Goal: Register for event/course

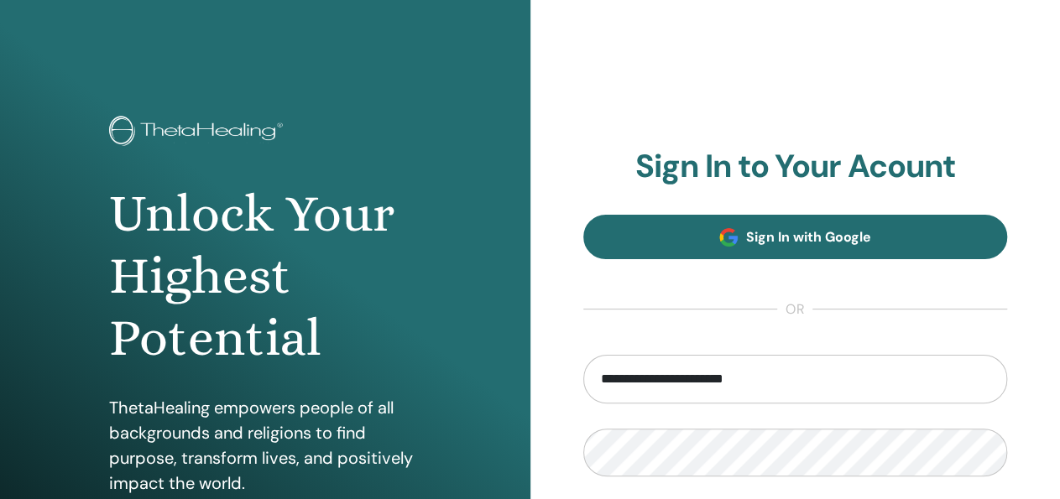
type input "**********"
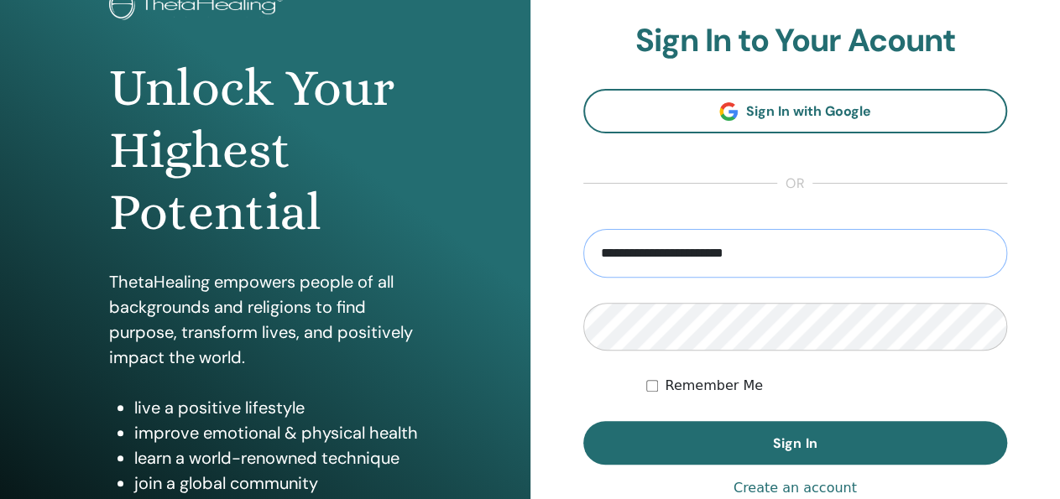
scroll to position [262, 0]
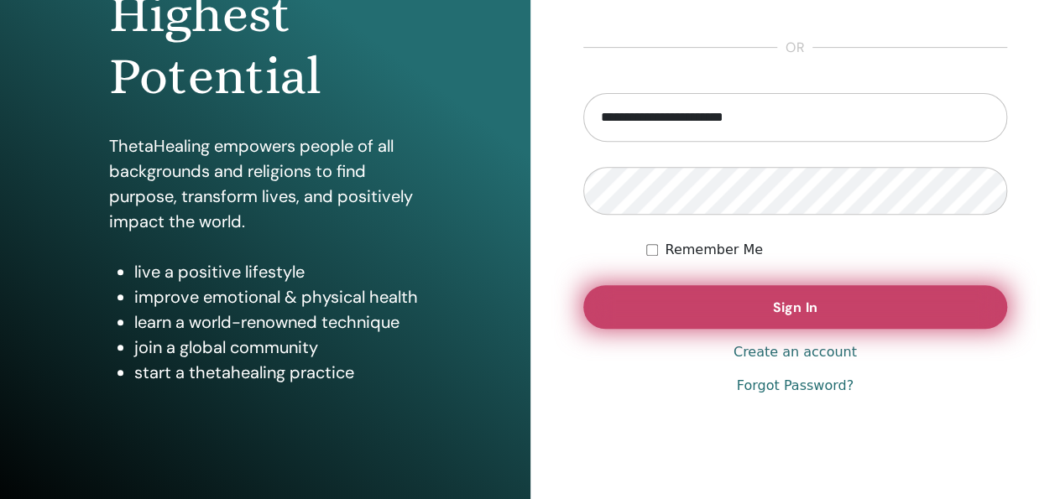
click at [783, 310] on span "Sign In" at bounding box center [795, 308] width 44 height 18
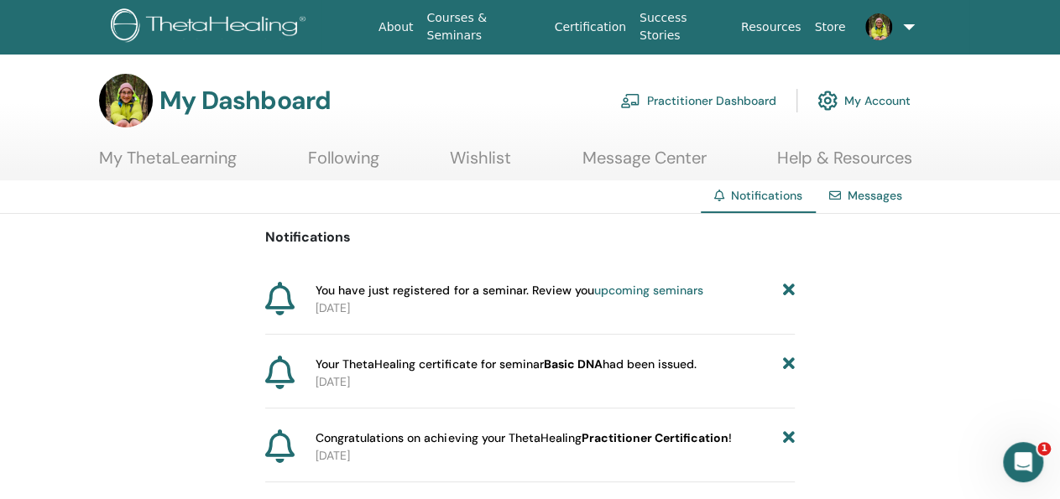
click at [621, 290] on link "upcoming seminars" at bounding box center [647, 290] width 109 height 15
click at [850, 95] on link "My Account" at bounding box center [863, 100] width 93 height 37
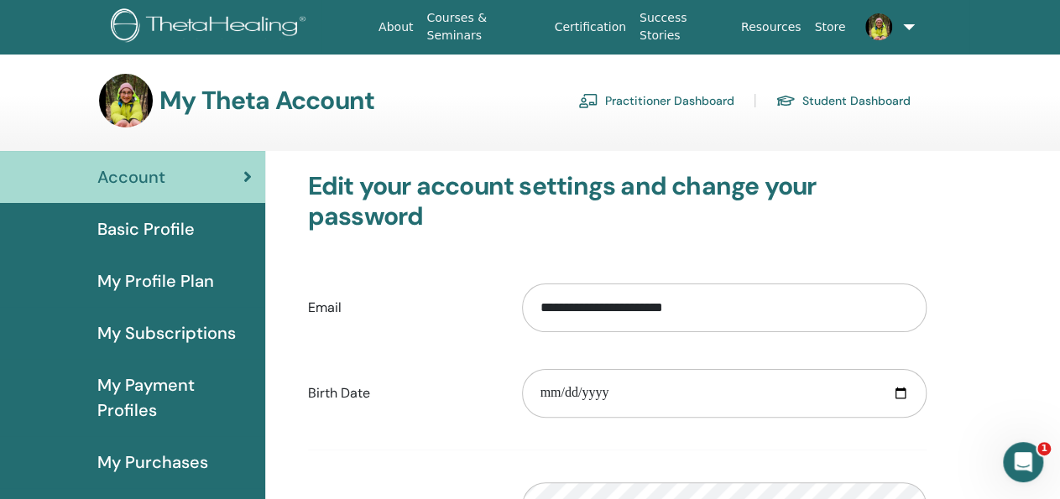
click at [711, 98] on link "Practitioner Dashboard" at bounding box center [656, 100] width 156 height 27
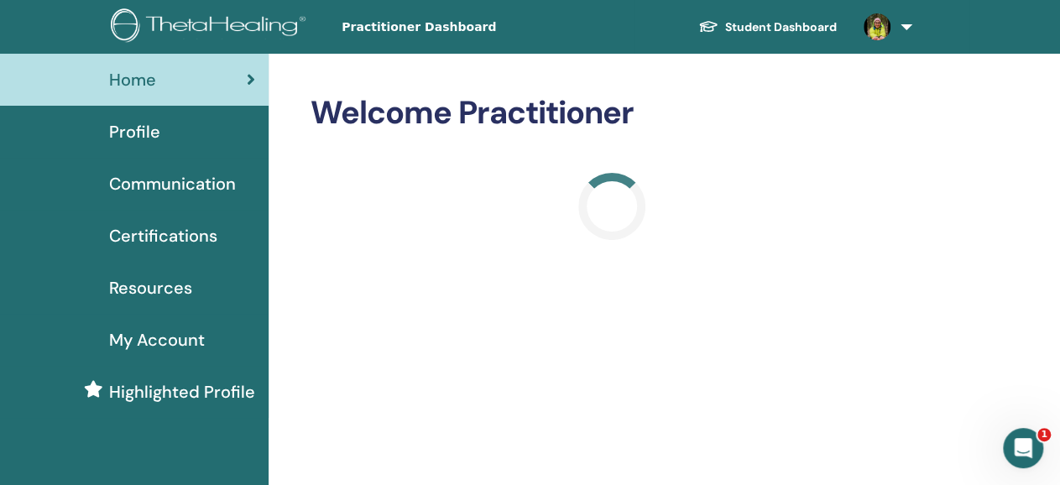
click at [744, 26] on link "Student Dashboard" at bounding box center [767, 27] width 165 height 31
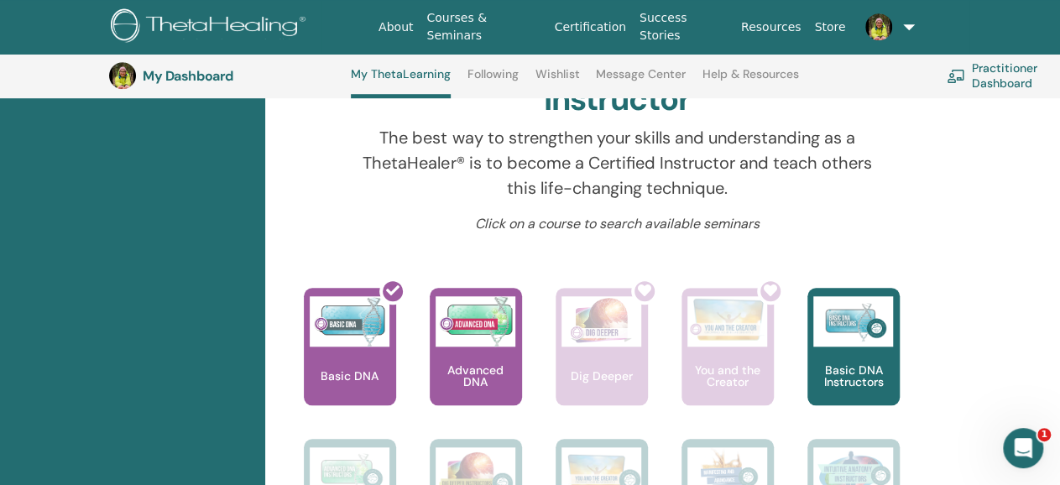
scroll to position [654, 0]
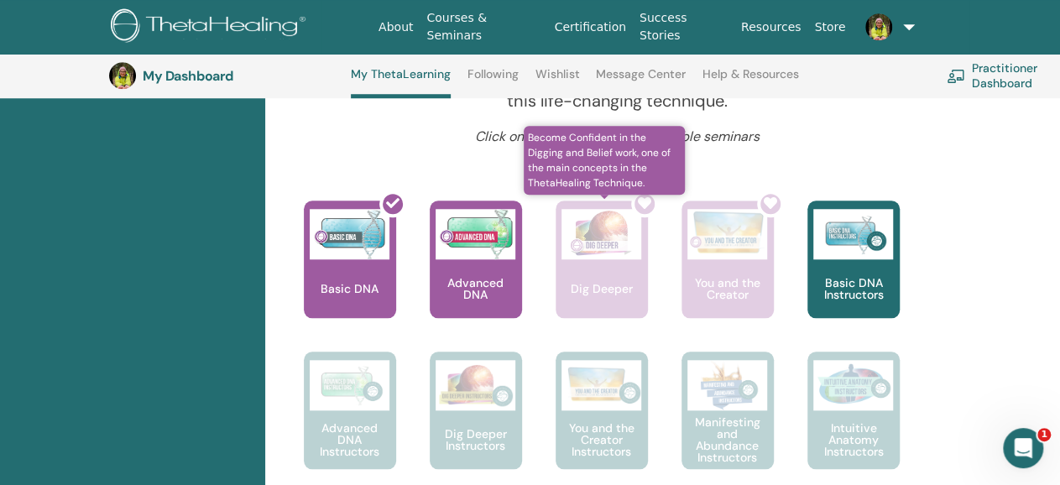
click at [591, 276] on div at bounding box center [611, 265] width 92 height 151
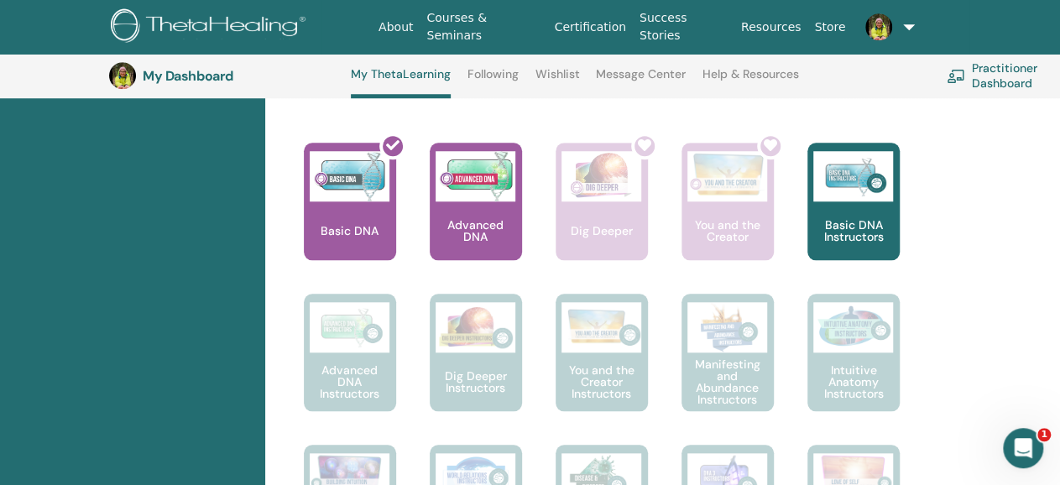
scroll to position [742, 0]
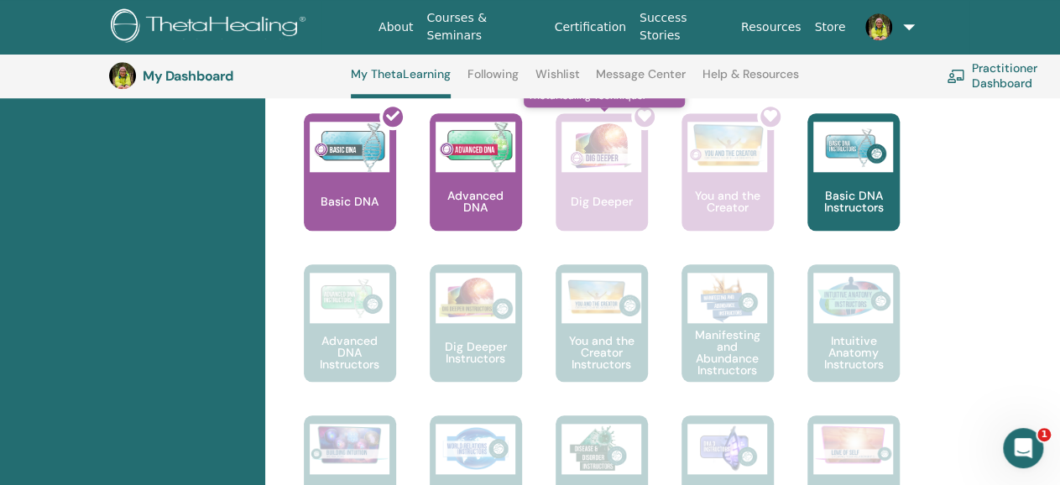
click at [599, 174] on div at bounding box center [611, 178] width 92 height 151
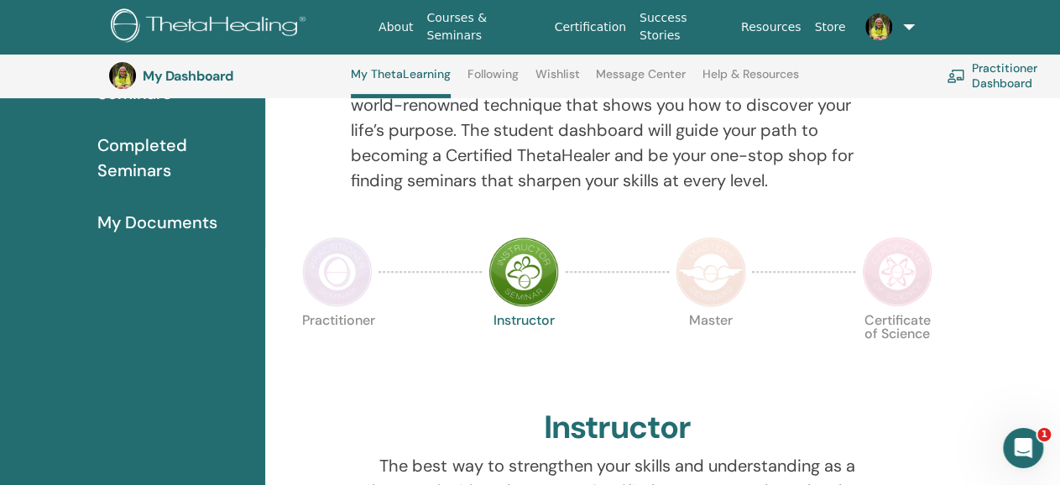
scroll to position [218, 0]
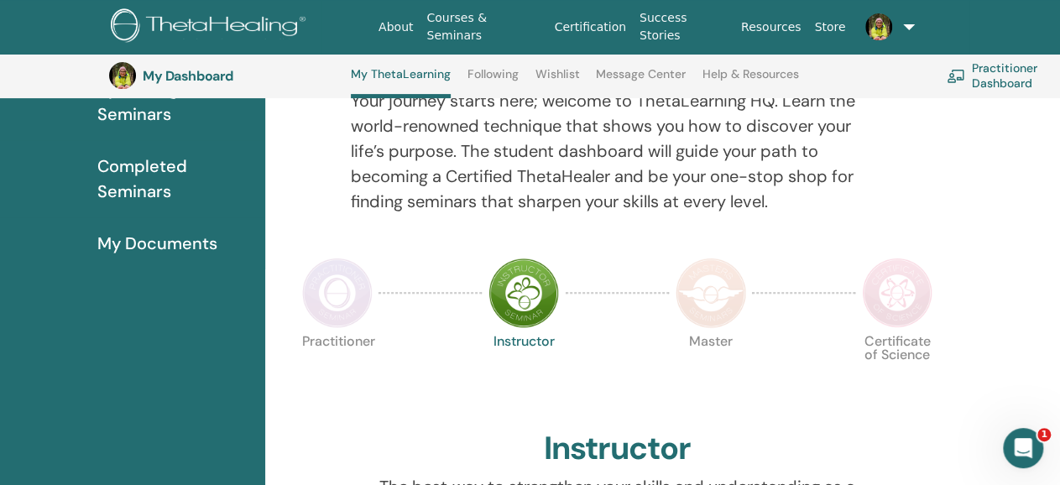
click at [346, 288] on img at bounding box center [337, 293] width 70 height 70
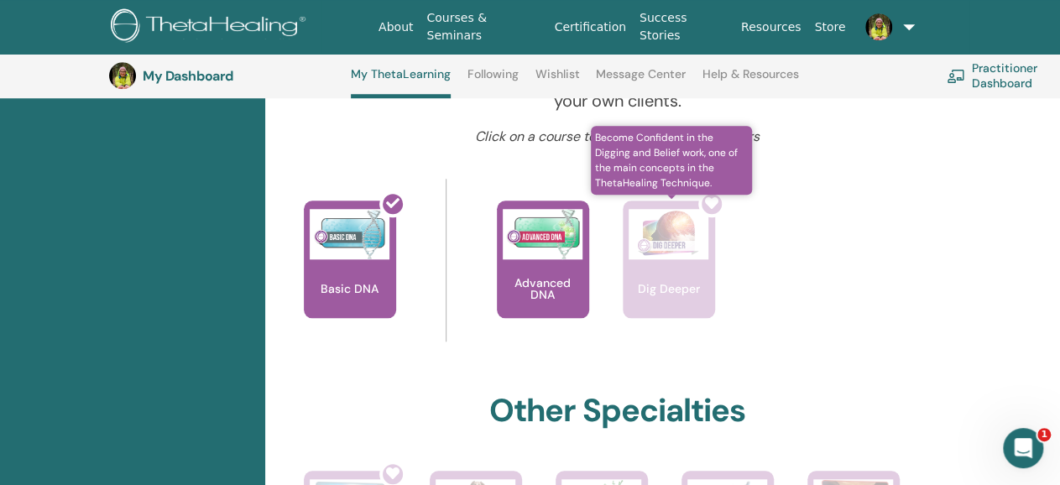
click at [689, 298] on div at bounding box center [679, 265] width 92 height 151
click at [660, 147] on span "Become Confident in the Digging and Belief work, one of the main concepts in th…" at bounding box center [672, 160] width 162 height 69
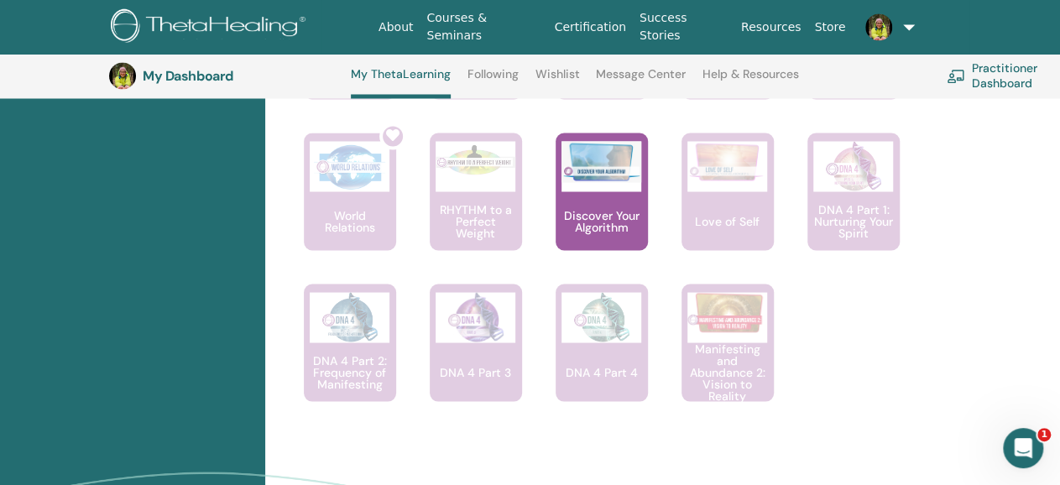
scroll to position [1440, 0]
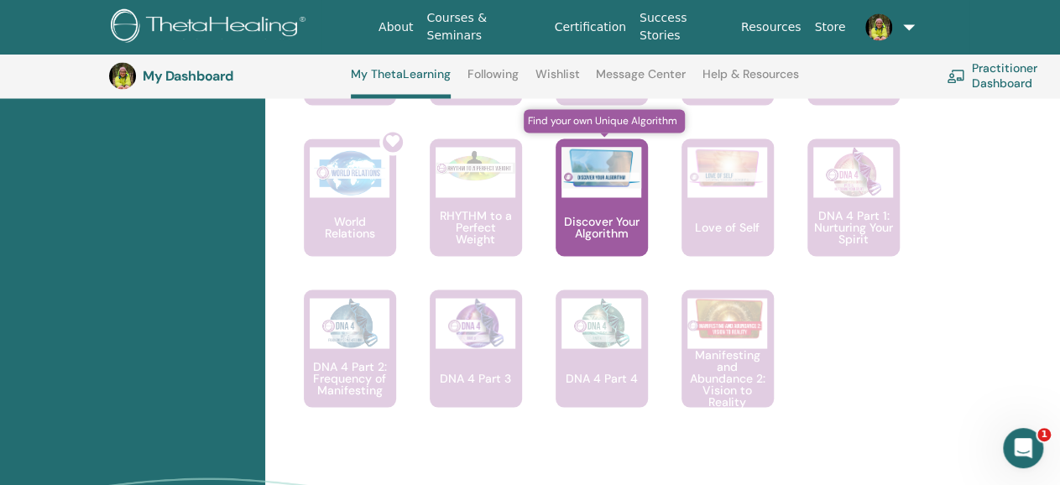
click at [606, 225] on p "Discover Your Algorithm" at bounding box center [601, 226] width 92 height 23
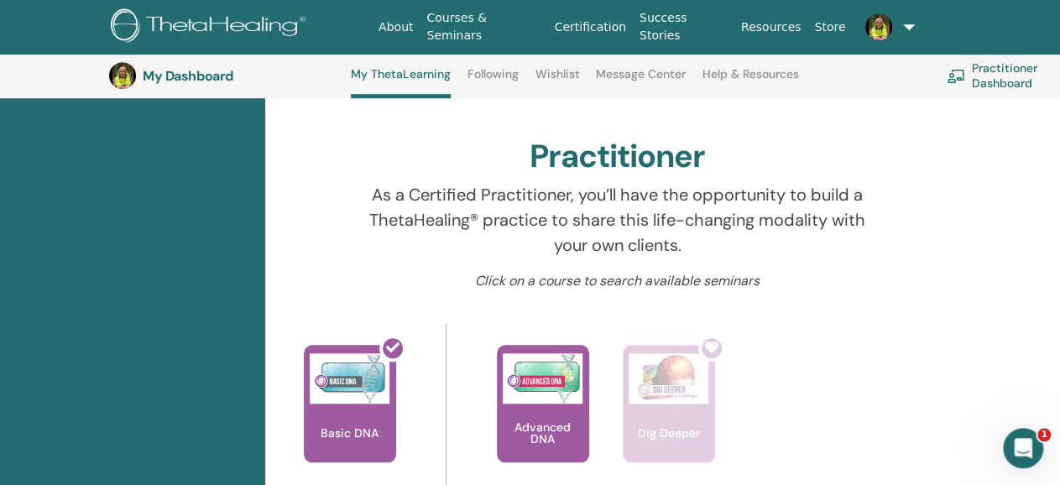
scroll to position [480, 0]
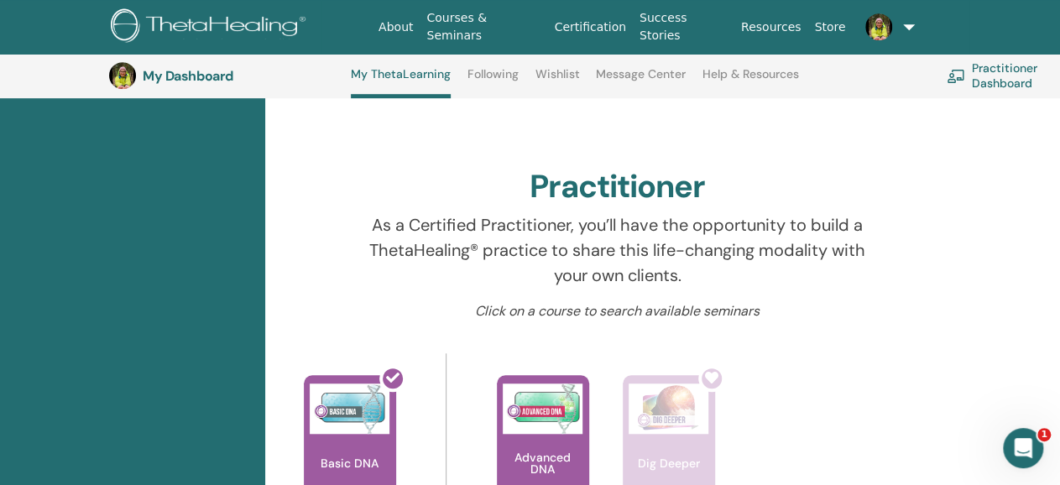
click at [561, 78] on link "Wishlist" at bounding box center [557, 80] width 44 height 27
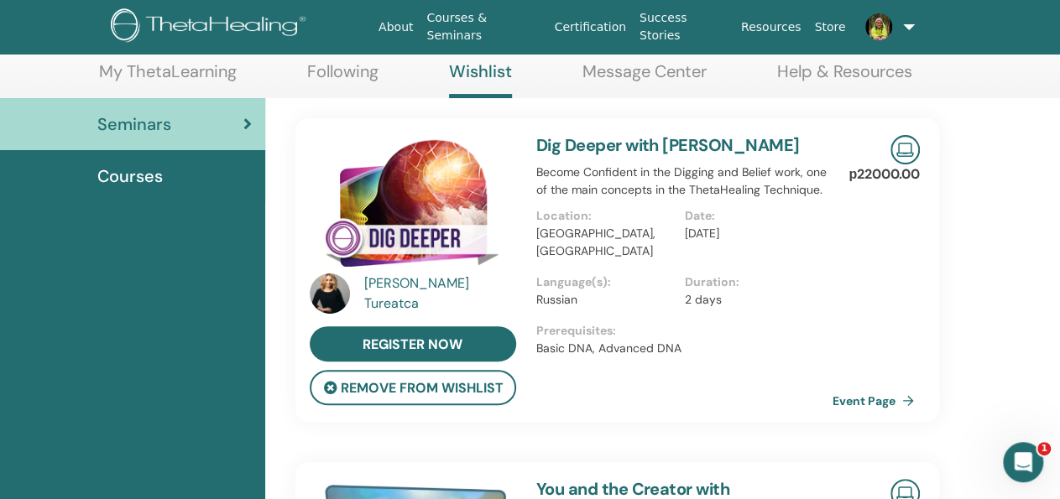
scroll to position [87, 0]
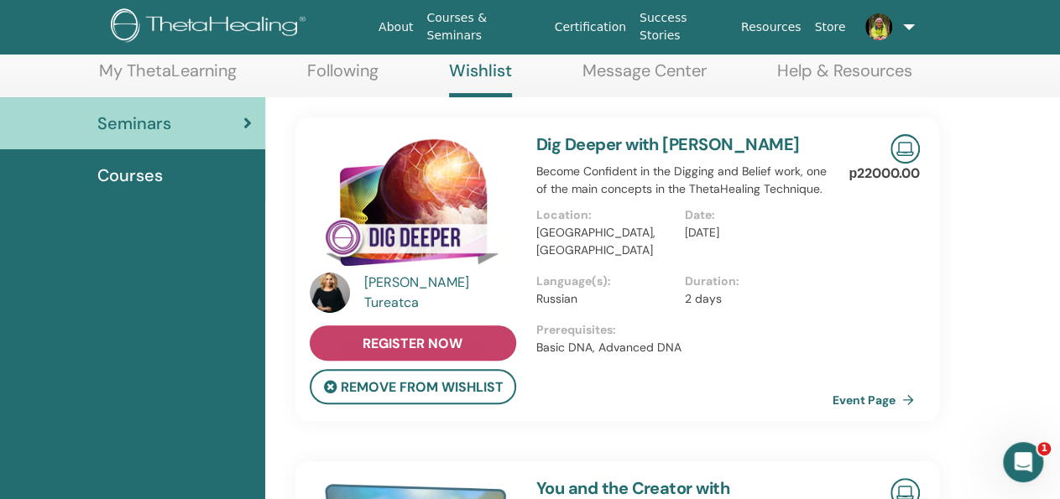
click at [467, 346] on link "register now" at bounding box center [413, 342] width 206 height 35
